Goal: Task Accomplishment & Management: Manage account settings

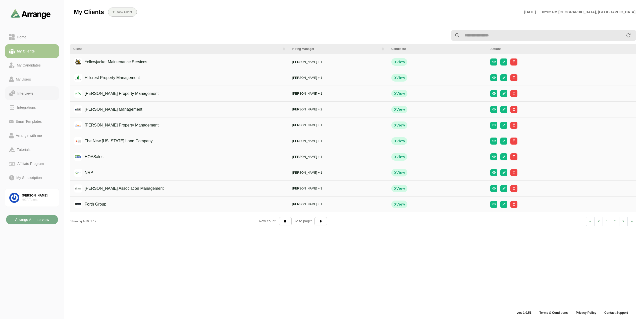
click at [30, 93] on div "Interviews" at bounding box center [25, 93] width 20 height 6
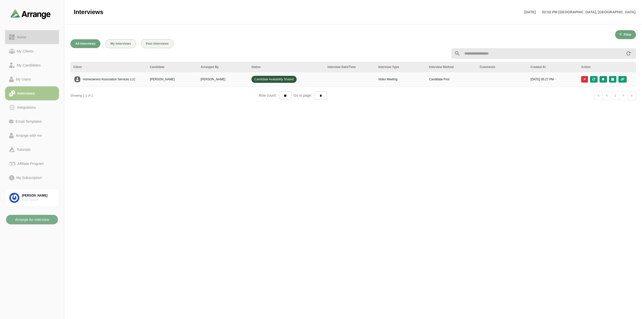
click at [24, 38] on div "Home" at bounding box center [22, 37] width 14 height 6
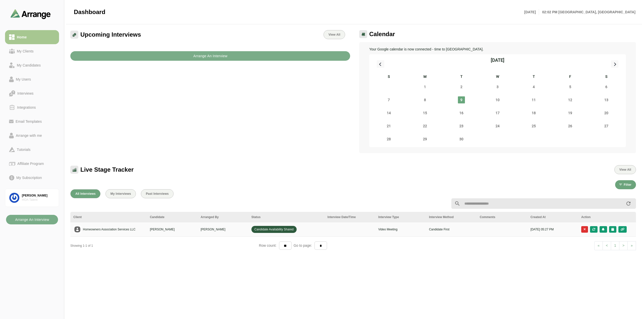
click at [259, 166] on div "Live Stage Tracker View All" at bounding box center [352, 169] width 565 height 9
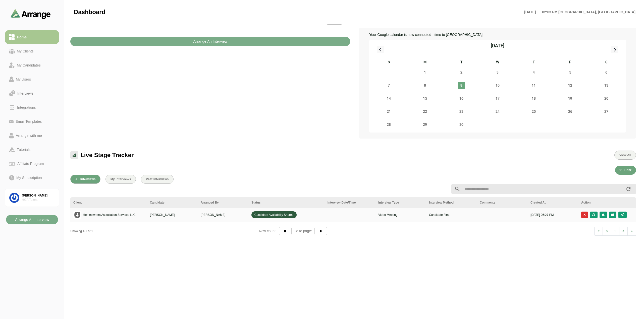
scroll to position [25, 0]
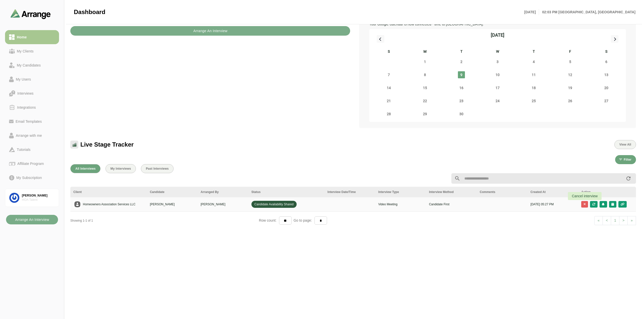
click at [586, 204] on icon "button" at bounding box center [584, 204] width 3 height 3
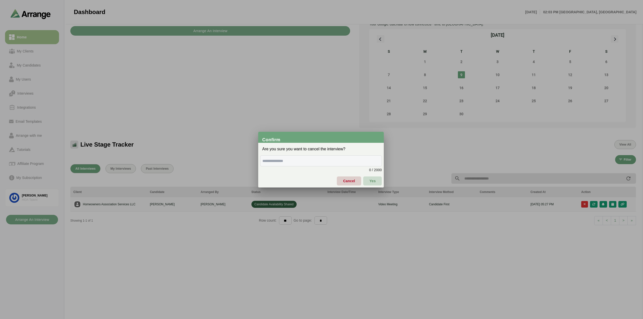
click at [375, 181] on span "Yes" at bounding box center [372, 181] width 7 height 11
click at [332, 160] on input "text" at bounding box center [321, 160] width 122 height 11
type input "**********"
click at [374, 181] on span "Yes" at bounding box center [372, 181] width 7 height 11
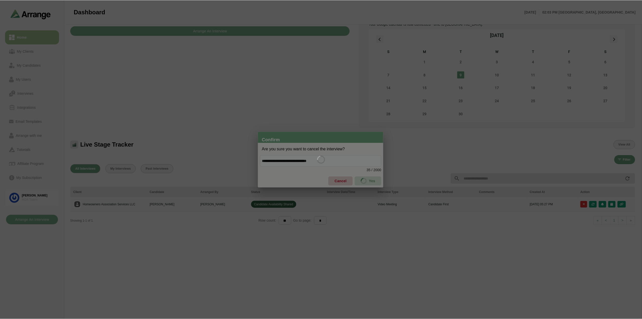
scroll to position [25, 0]
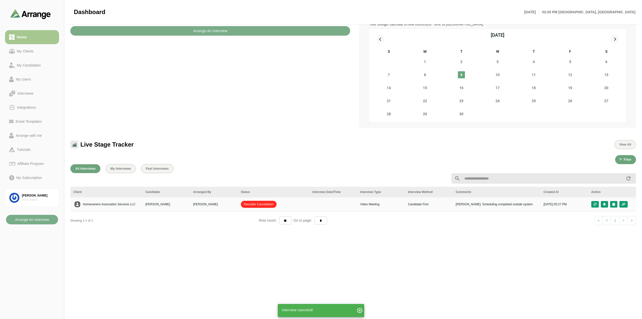
click at [263, 133] on div "Live Stage Tracker View All" at bounding box center [352, 141] width 571 height 21
click at [174, 242] on div "All Interviews My Interviews Past Interviews Client Candidate Arranged By Statu…" at bounding box center [352, 302] width 571 height 283
click at [165, 170] on span "Past Interviews" at bounding box center [157, 169] width 23 height 4
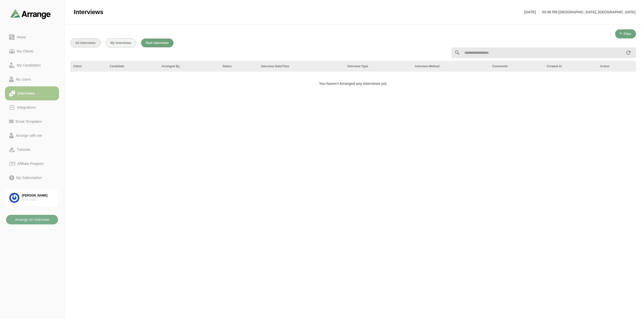
click at [86, 43] on span "All Interviews" at bounding box center [85, 43] width 21 height 4
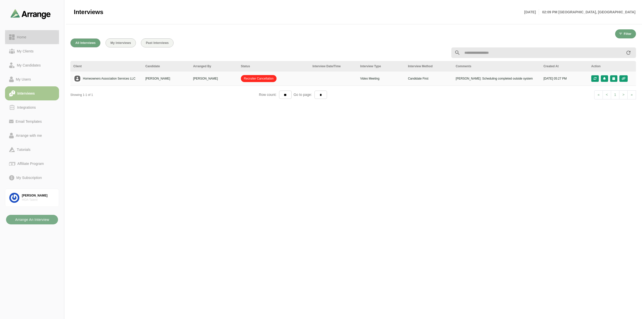
click at [25, 37] on div "Home" at bounding box center [22, 37] width 14 height 6
